Goal: Find specific page/section: Find specific page/section

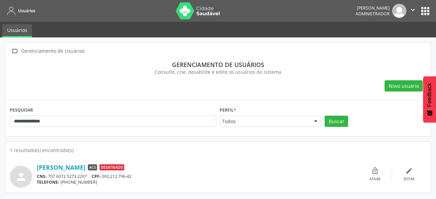
click at [423, 12] on button "apps" at bounding box center [426, 11] width 12 height 12
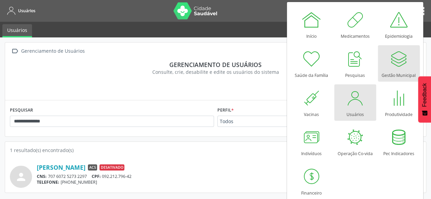
click at [400, 63] on div at bounding box center [399, 59] width 20 height 20
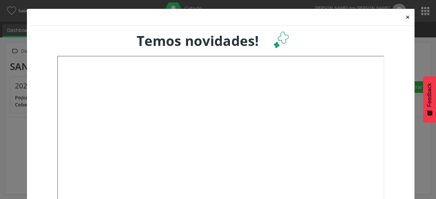
click at [403, 18] on button "×" at bounding box center [408, 17] width 14 height 17
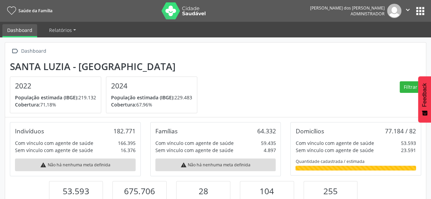
scroll to position [112, 140]
click at [417, 12] on button "apps" at bounding box center [421, 11] width 12 height 12
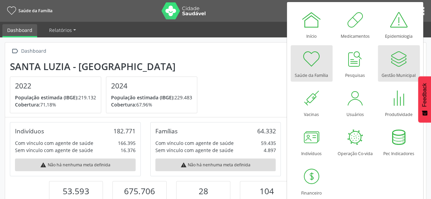
click at [397, 66] on div at bounding box center [399, 59] width 20 height 20
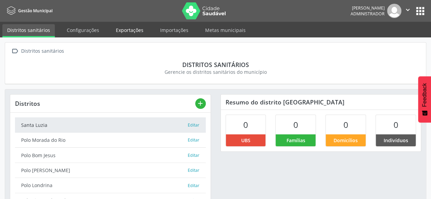
click at [120, 34] on link "Exportações" at bounding box center [129, 30] width 37 height 12
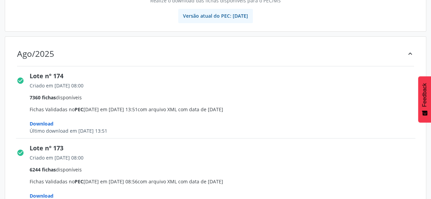
scroll to position [102, 0]
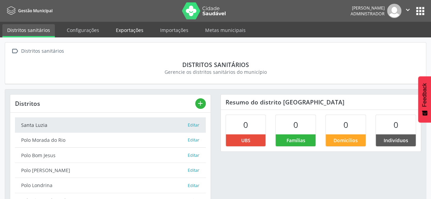
click at [115, 31] on link "Exportações" at bounding box center [129, 30] width 37 height 12
